Goal: Navigation & Orientation: Find specific page/section

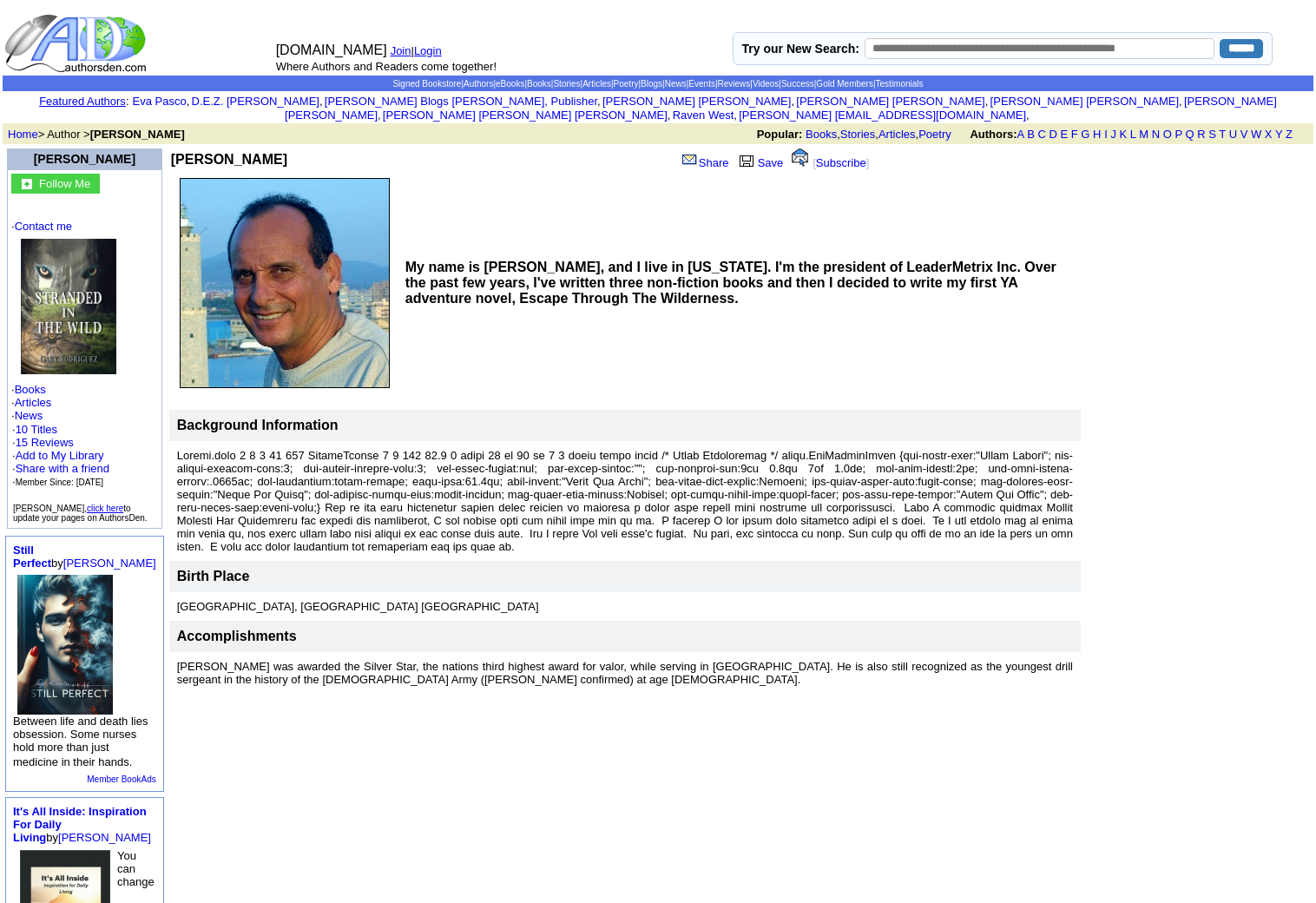
click at [69, 285] on img at bounding box center [69, 307] width 96 height 135
